Goal: Information Seeking & Learning: Find contact information

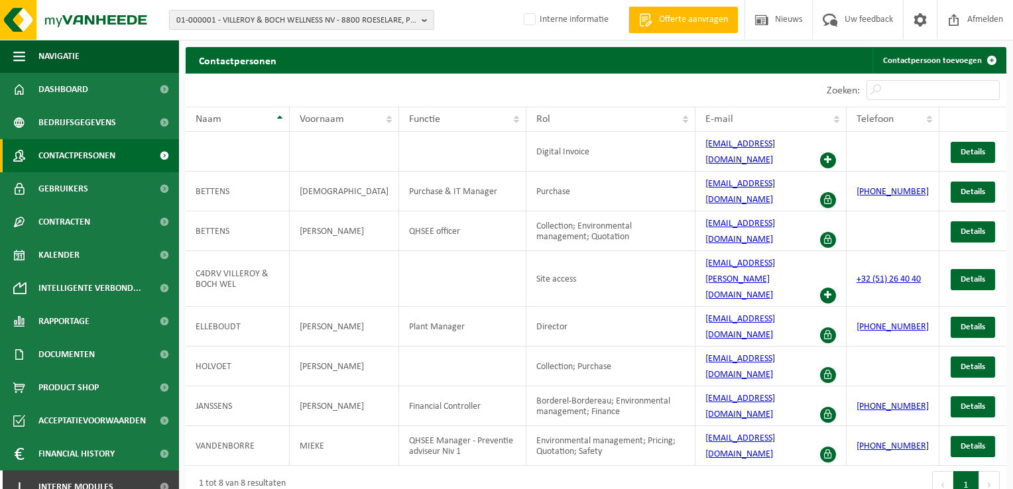
click at [242, 23] on span "01-000001 - VILLEROY & BOCH WELLNESS NV - 8800 ROESELARE, POPULIERSTRAAT 1" at bounding box center [296, 21] width 240 height 20
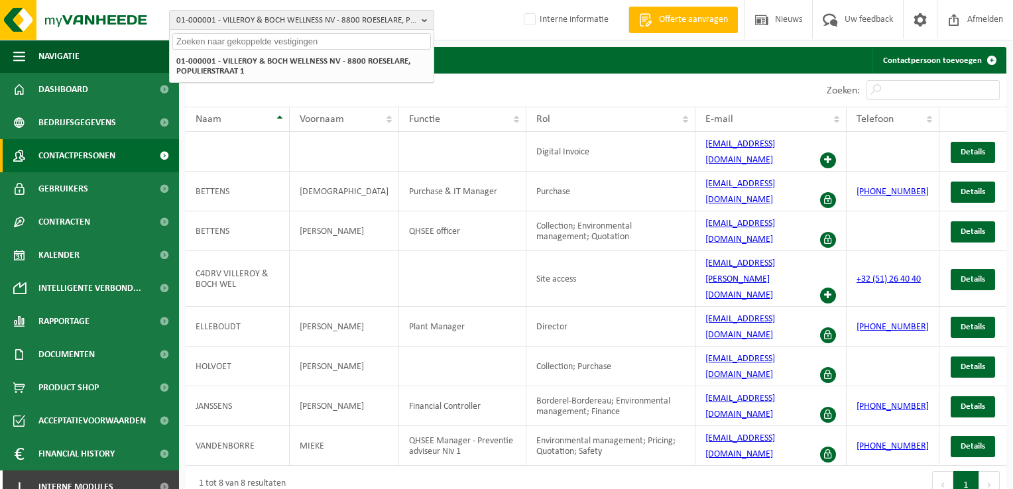
click at [240, 38] on input "text" at bounding box center [301, 41] width 258 height 17
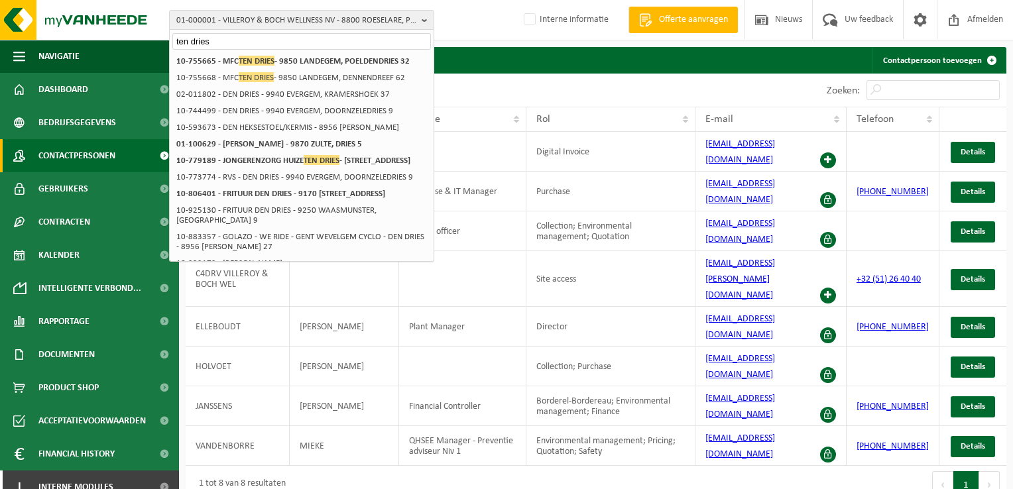
type input "ten dries"
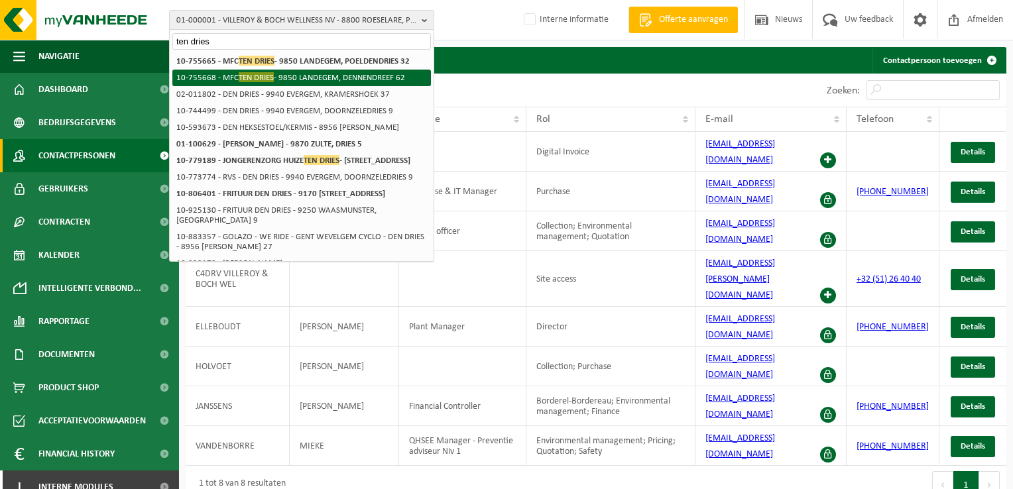
click at [272, 80] on span "TEN DRIES" at bounding box center [256, 77] width 35 height 10
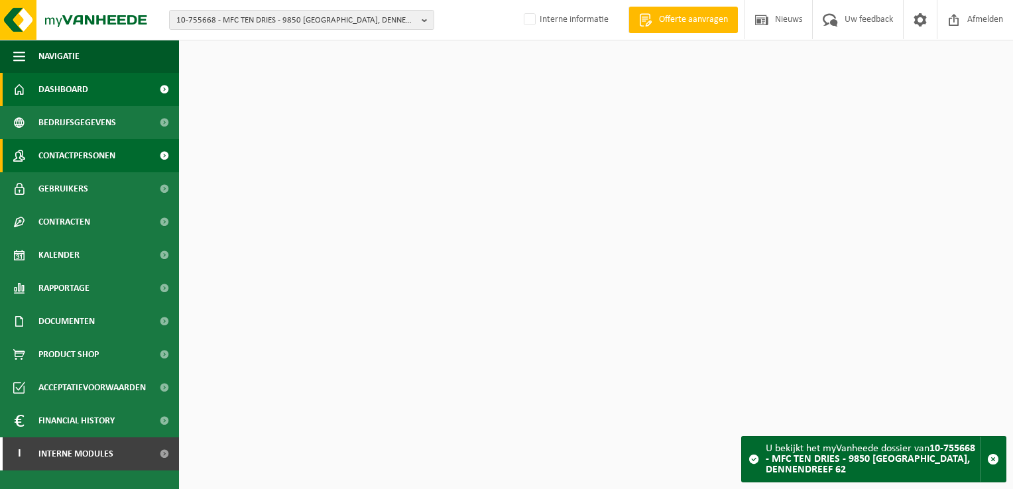
click at [107, 162] on span "Contactpersonen" at bounding box center [76, 155] width 77 height 33
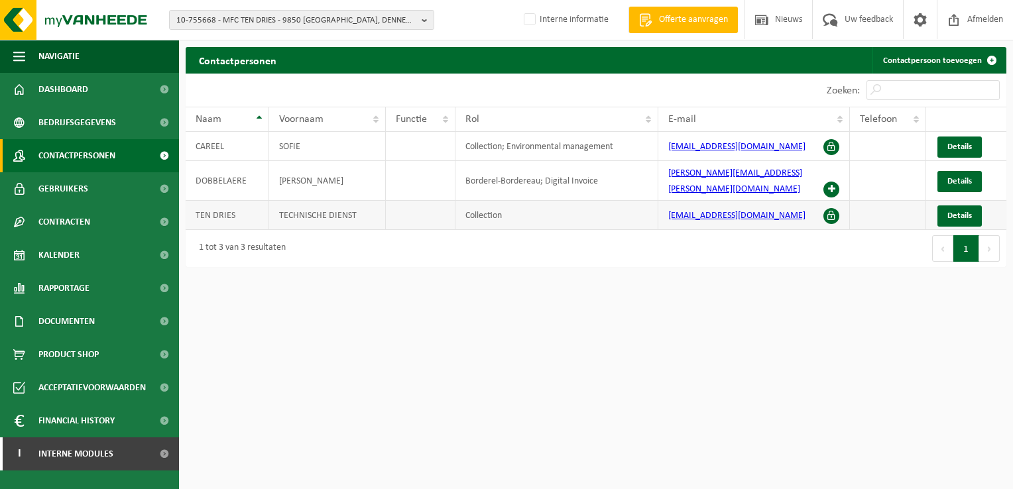
drag, startPoint x: 788, startPoint y: 208, endPoint x: 660, endPoint y: 213, distance: 128.0
click at [660, 213] on td "[EMAIL_ADDRESS][DOMAIN_NAME]" at bounding box center [754, 215] width 192 height 29
copy link "[EMAIL_ADDRESS][DOMAIN_NAME]"
click at [751, 86] on div "Zoeken:" at bounding box center [801, 90] width 410 height 33
